Goal: Answer question/provide support

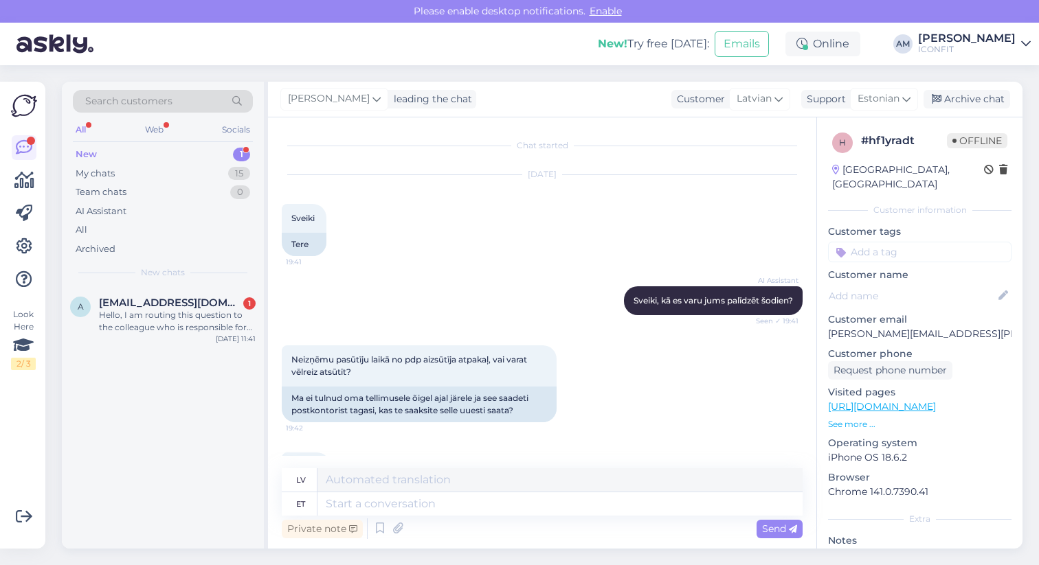
scroll to position [464, 0]
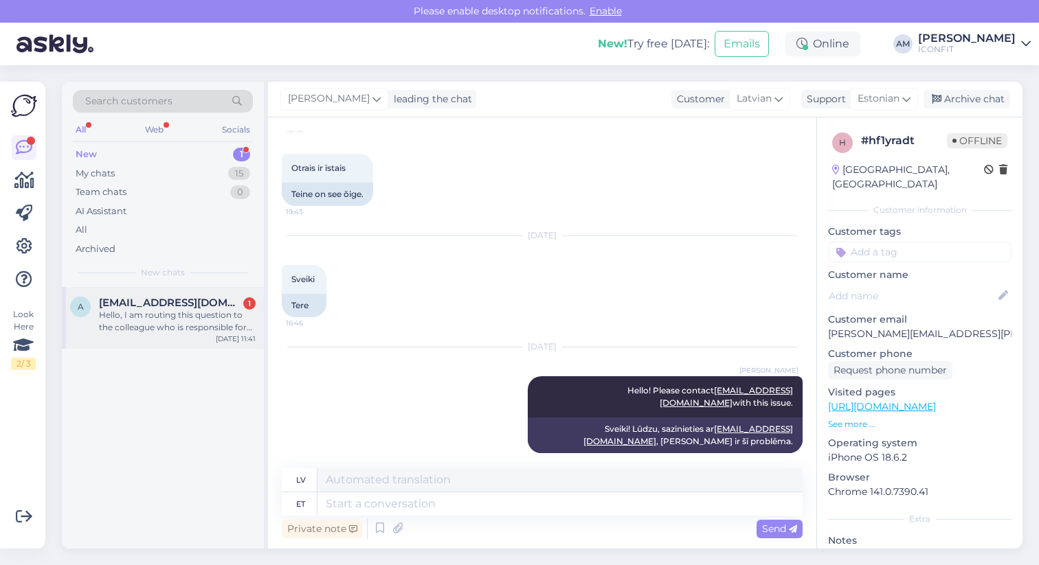
click at [169, 315] on div "Hello, I am routing this question to the colleague who is responsible for this …" at bounding box center [177, 321] width 157 height 25
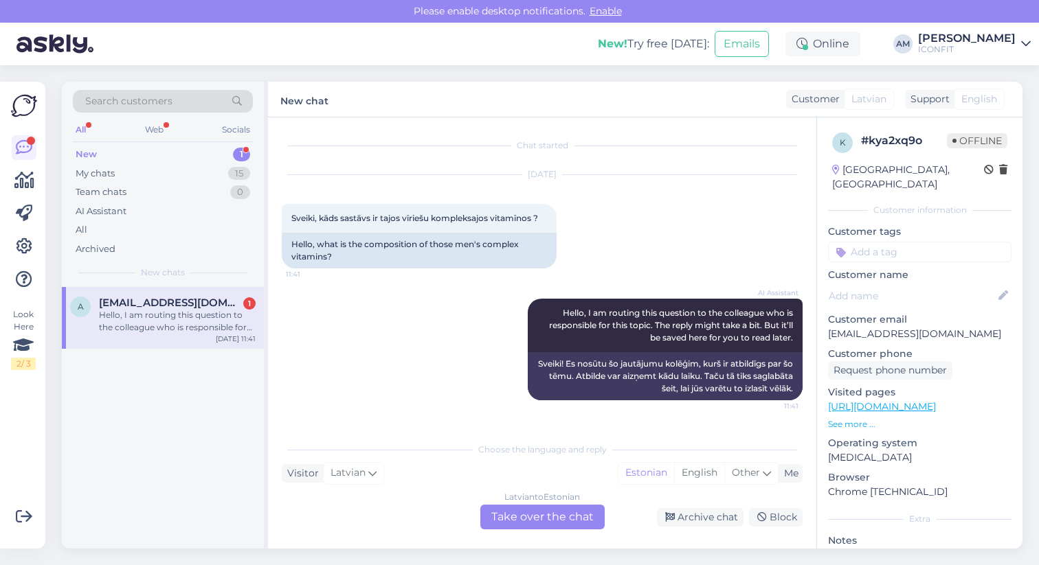
click at [936, 401] on link "[URL][DOMAIN_NAME]" at bounding box center [882, 407] width 108 height 12
click at [545, 517] on div "[DEMOGRAPHIC_DATA] to Estonian Take over the chat" at bounding box center [542, 517] width 124 height 25
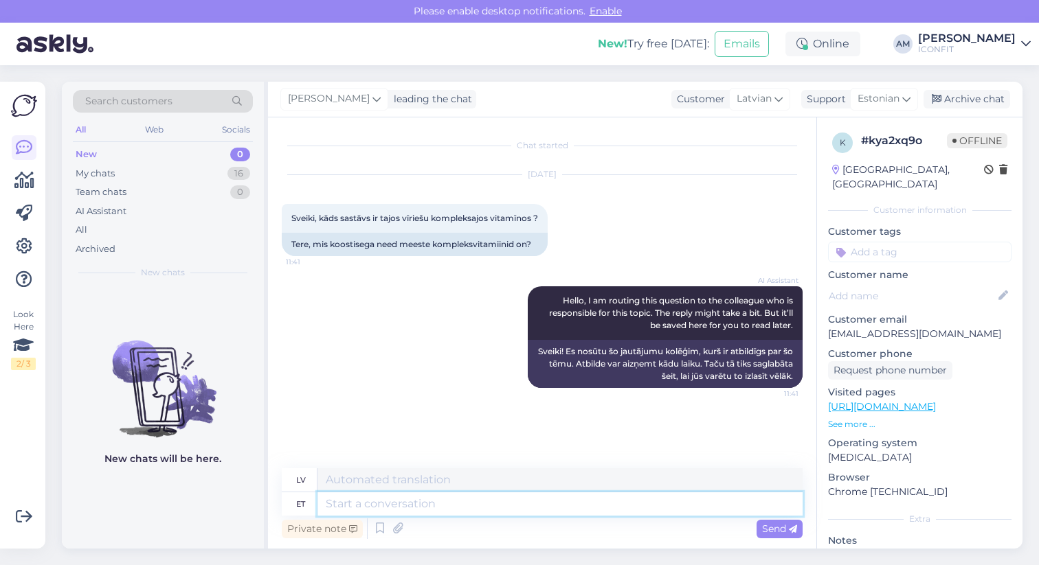
click at [449, 501] on textarea at bounding box center [559, 504] width 485 height 23
type textarea "Hello!"
type textarea "Sveiki!"
type textarea "Hello! Do"
type textarea "Sveiki! Dariet"
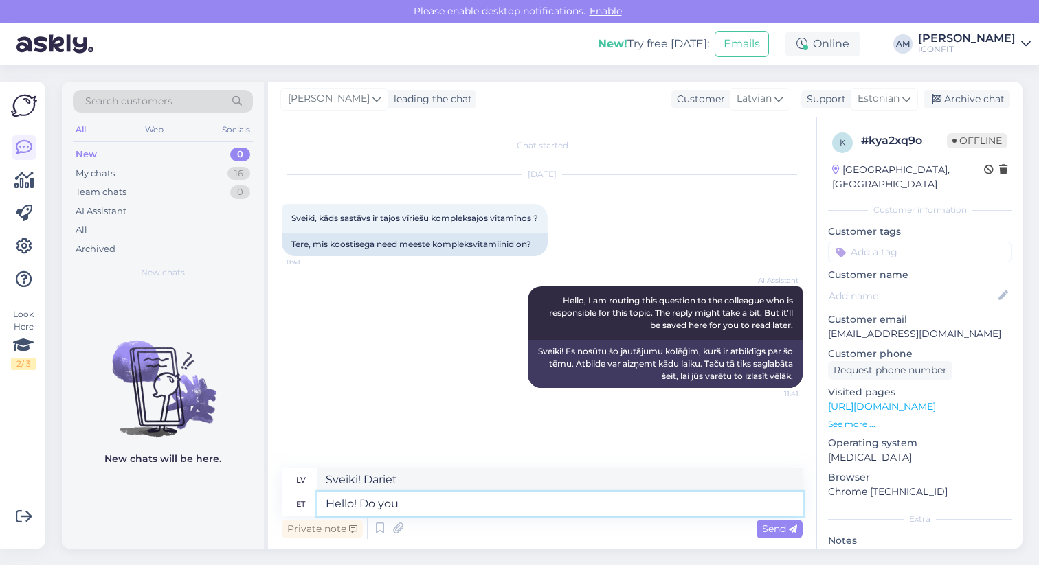
type textarea "Hello! Do you m"
type textarea "Sveiki! Vai jūs"
type textarea "Hello! Do you me"
type textarea "Sveiki! Kā tev klājas?"
type textarea "Hello! Do you mean th"
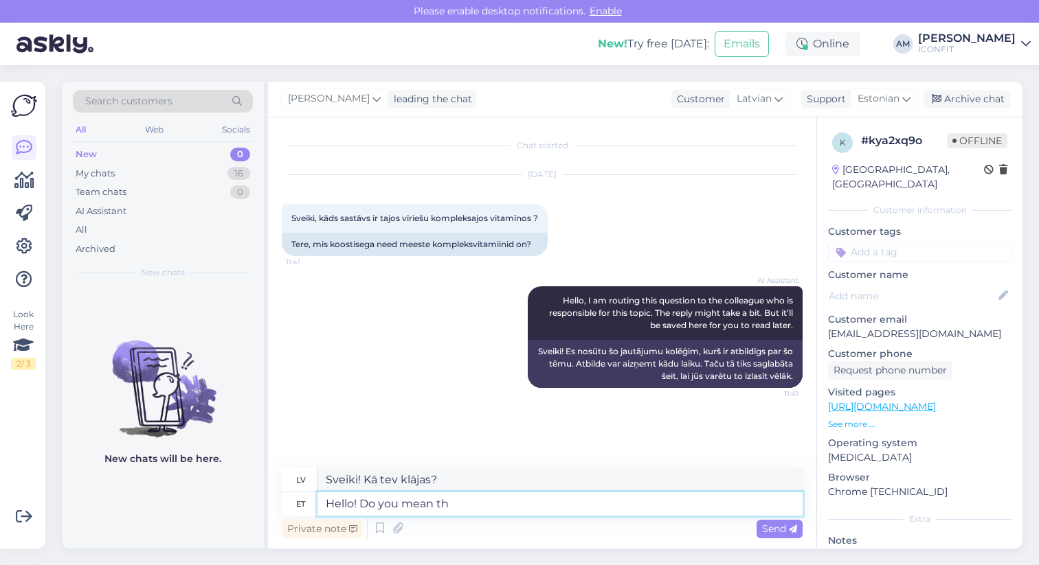
type textarea "Sveiki! Vai jūs domājat"
type textarea "Hello! Do you mean these?"
type textarea "Sveiki! Vai jūs domājat šos?"
paste textarea "[URL][DOMAIN_NAME]"
type textarea "Hello! Do you mean these? [URL][DOMAIN_NAME]"
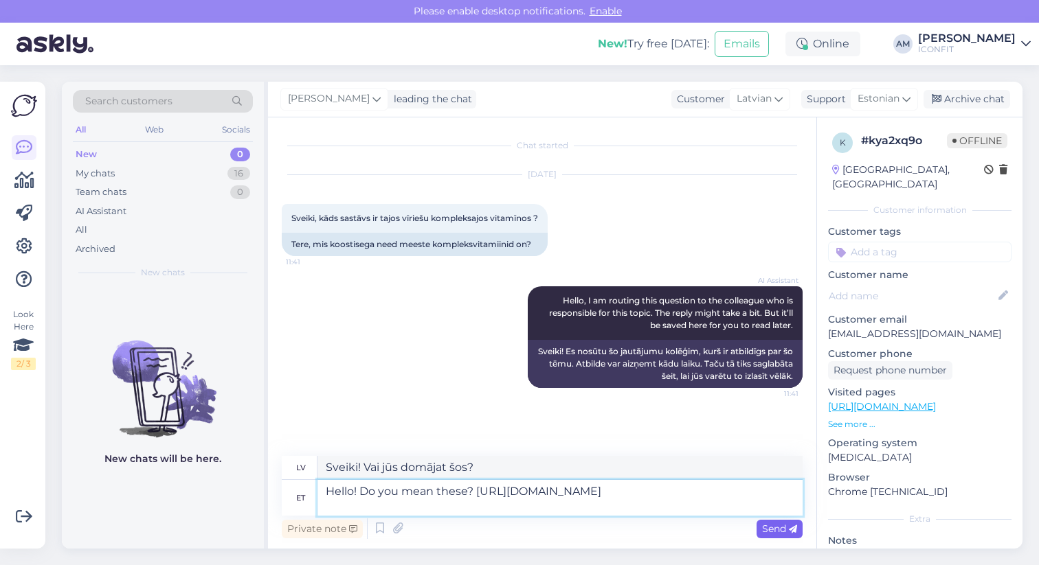
type textarea "Sveiki! Vai jūs domājat šīs? [URL][DOMAIN_NAME]"
type textarea "Hello! Do you mean these? [URL][DOMAIN_NAME]"
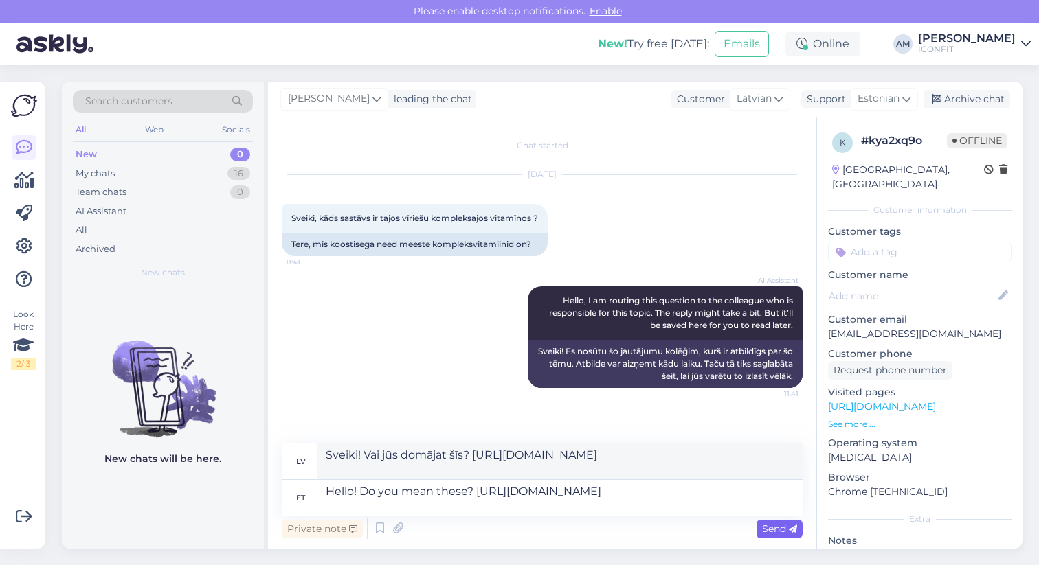
click at [788, 530] on span "Send" at bounding box center [779, 529] width 35 height 12
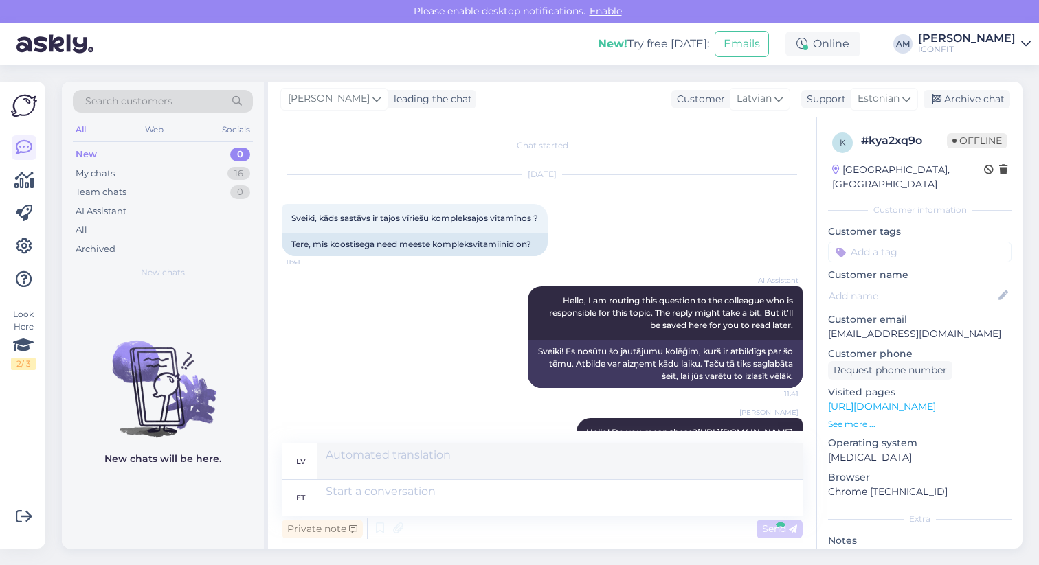
scroll to position [79, 0]
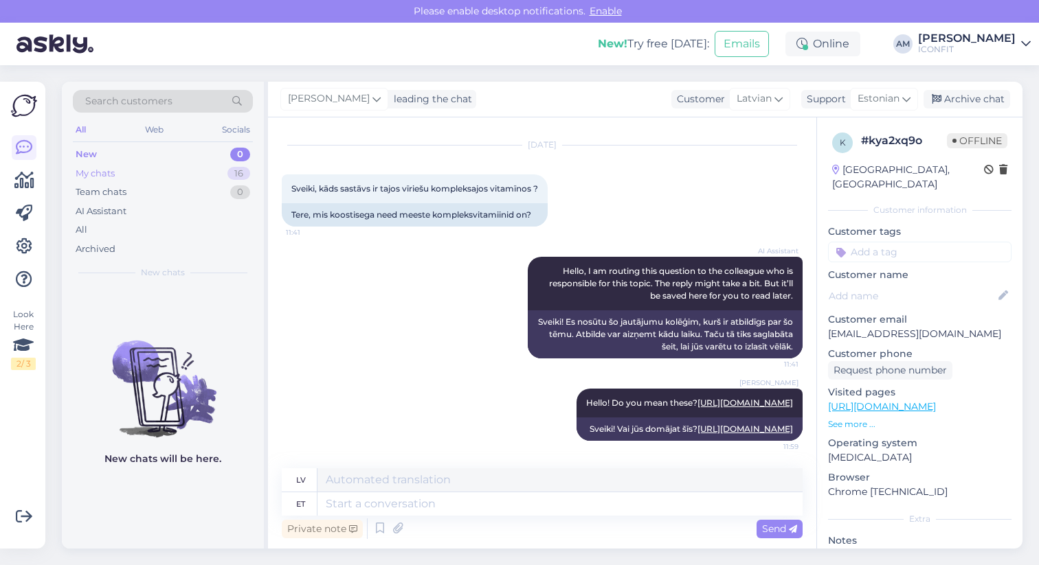
click at [104, 169] on div "My chats" at bounding box center [95, 174] width 39 height 14
